Goal: Navigation & Orientation: Find specific page/section

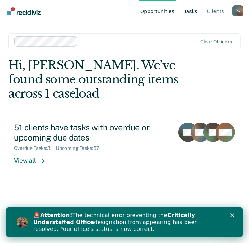
click at [194, 14] on link "Tasks" at bounding box center [190, 11] width 16 height 22
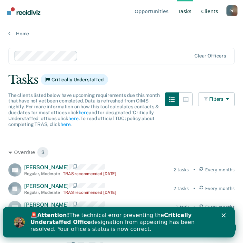
click at [208, 12] on link "Client s" at bounding box center [210, 11] width 20 height 22
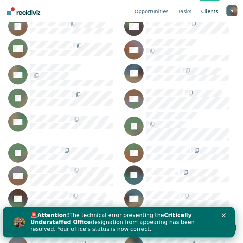
scroll to position [1093, 0]
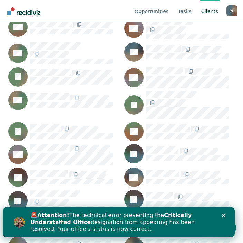
click at [228, 217] on div "🚨 Attention! The technical error preventing the Critically Understaffed Office …" at bounding box center [119, 222] width 232 height 25
click at [226, 214] on icon "Close" at bounding box center [224, 215] width 4 height 4
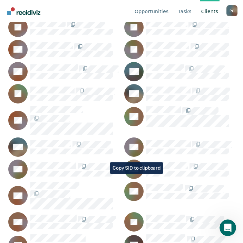
scroll to position [0, 0]
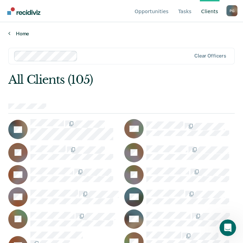
click at [15, 35] on link "Home" at bounding box center [121, 33] width 227 height 6
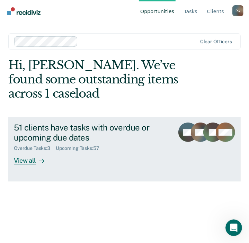
click at [26, 158] on div "View all" at bounding box center [33, 157] width 39 height 13
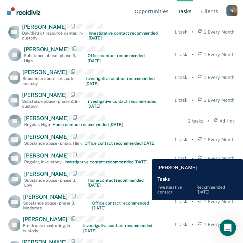
scroll to position [864, 0]
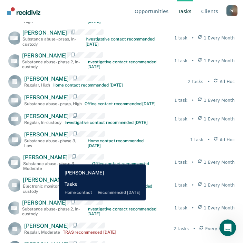
click at [54, 138] on span "[PERSON_NAME]" at bounding box center [46, 134] width 45 height 7
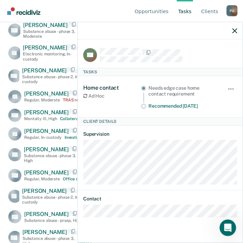
scroll to position [1037, 0]
